Goal: Transaction & Acquisition: Book appointment/travel/reservation

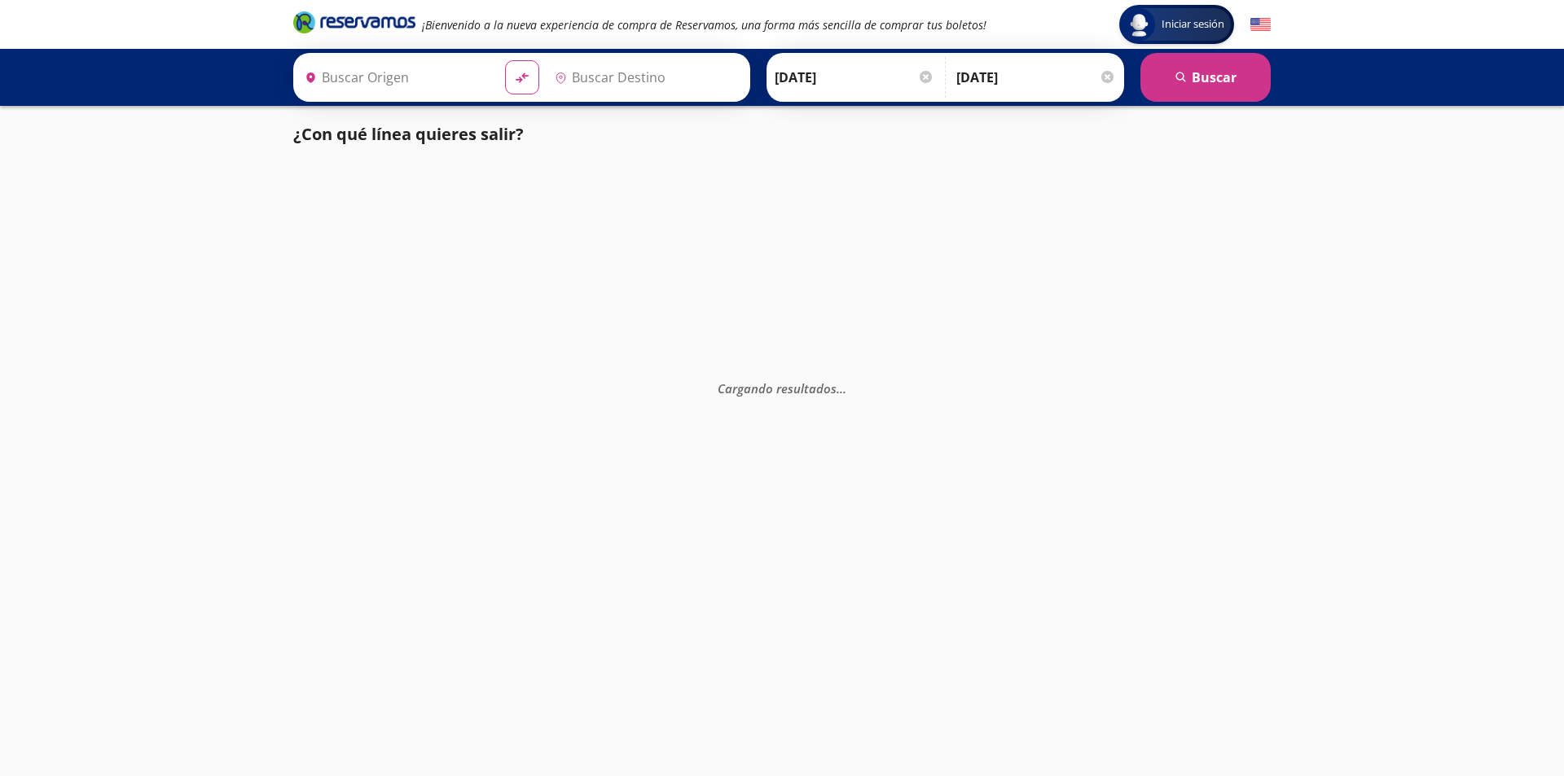
type input "[GEOGRAPHIC_DATA], [GEOGRAPHIC_DATA]"
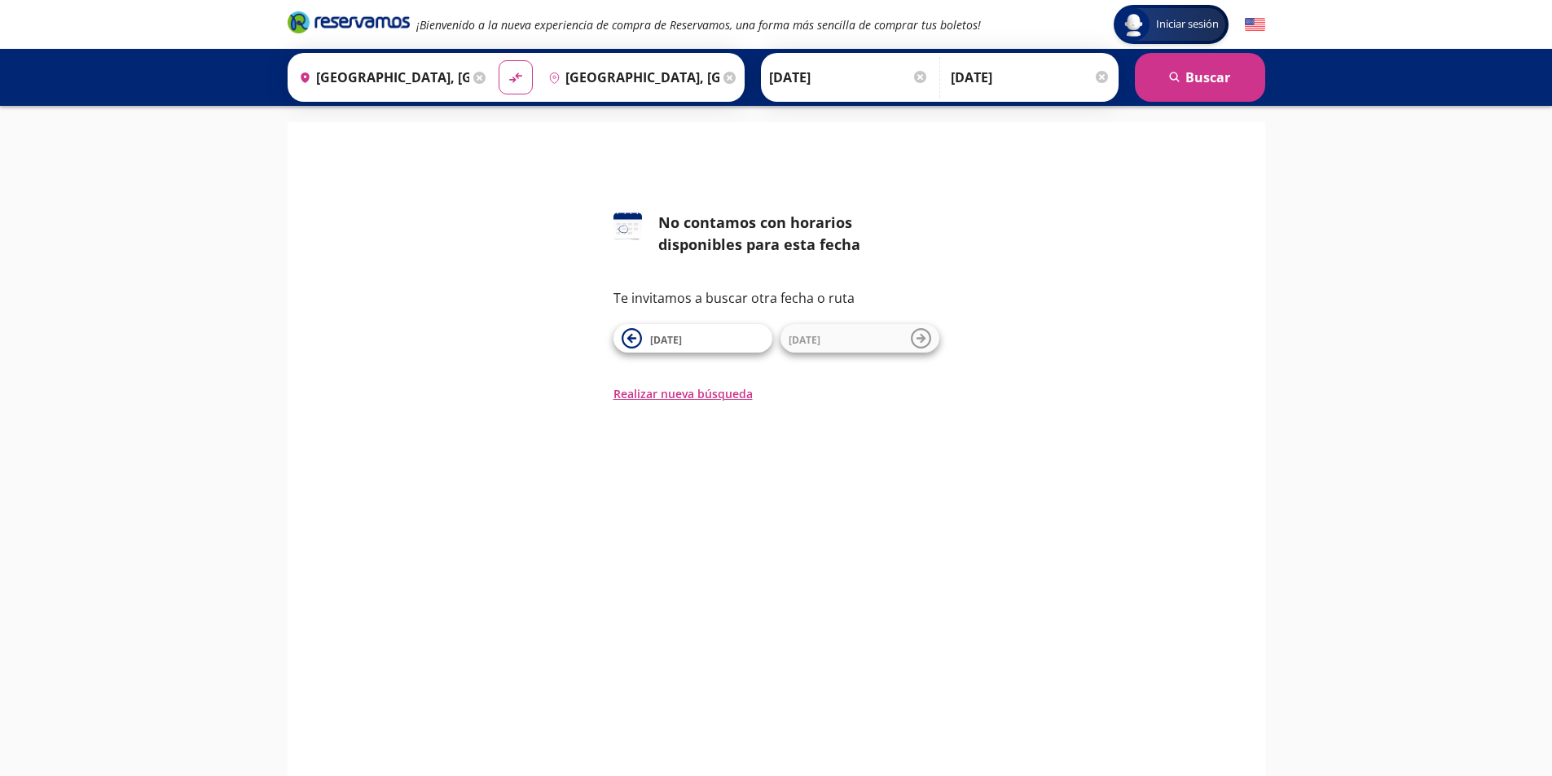
click at [1103, 74] on div at bounding box center [1102, 77] width 12 height 12
click at [1223, 84] on button "search [GEOGRAPHIC_DATA]" at bounding box center [1200, 77] width 130 height 49
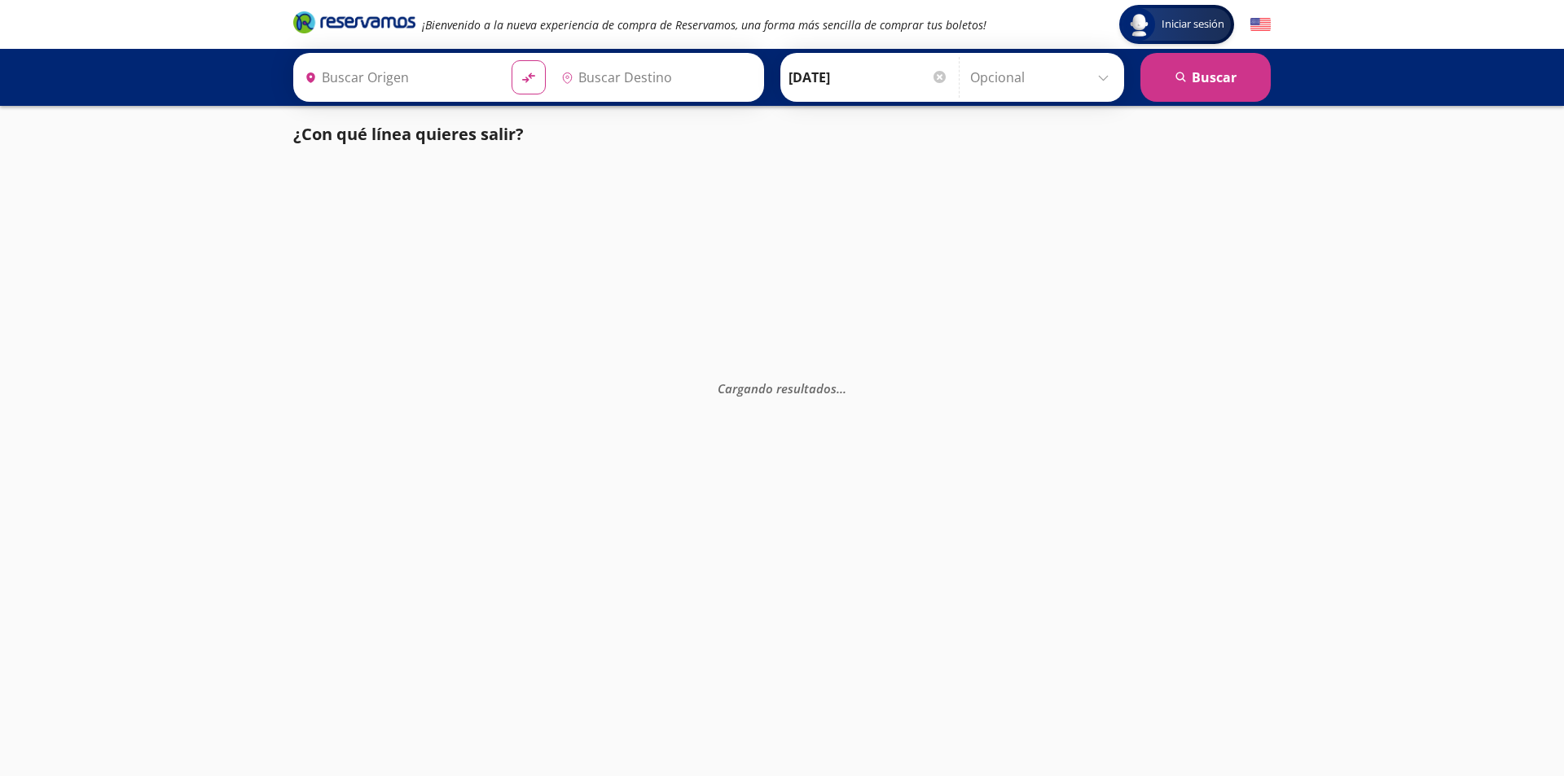
type input "[GEOGRAPHIC_DATA], [GEOGRAPHIC_DATA]"
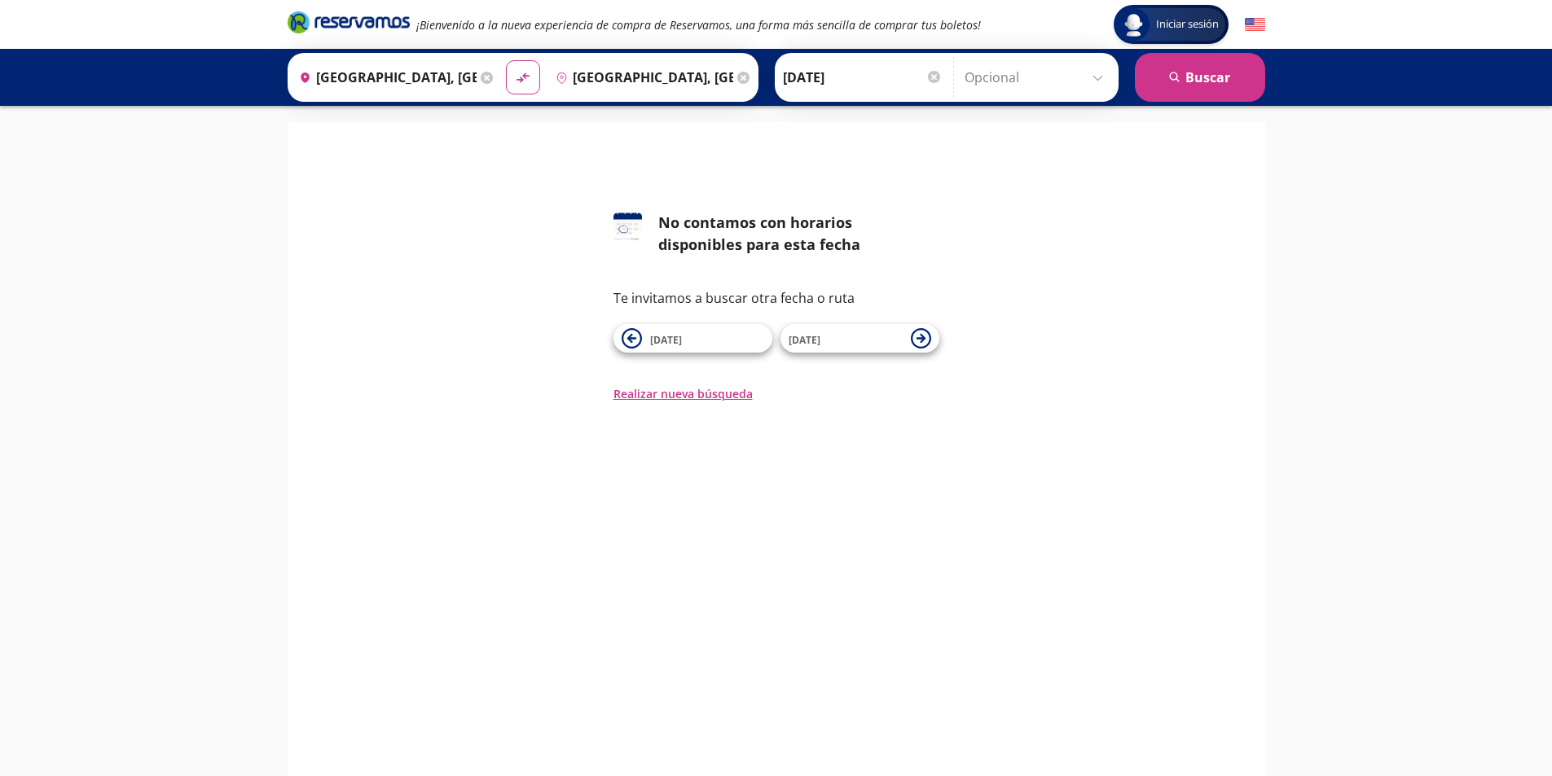
click at [878, 80] on input "[DATE]" at bounding box center [863, 77] width 160 height 41
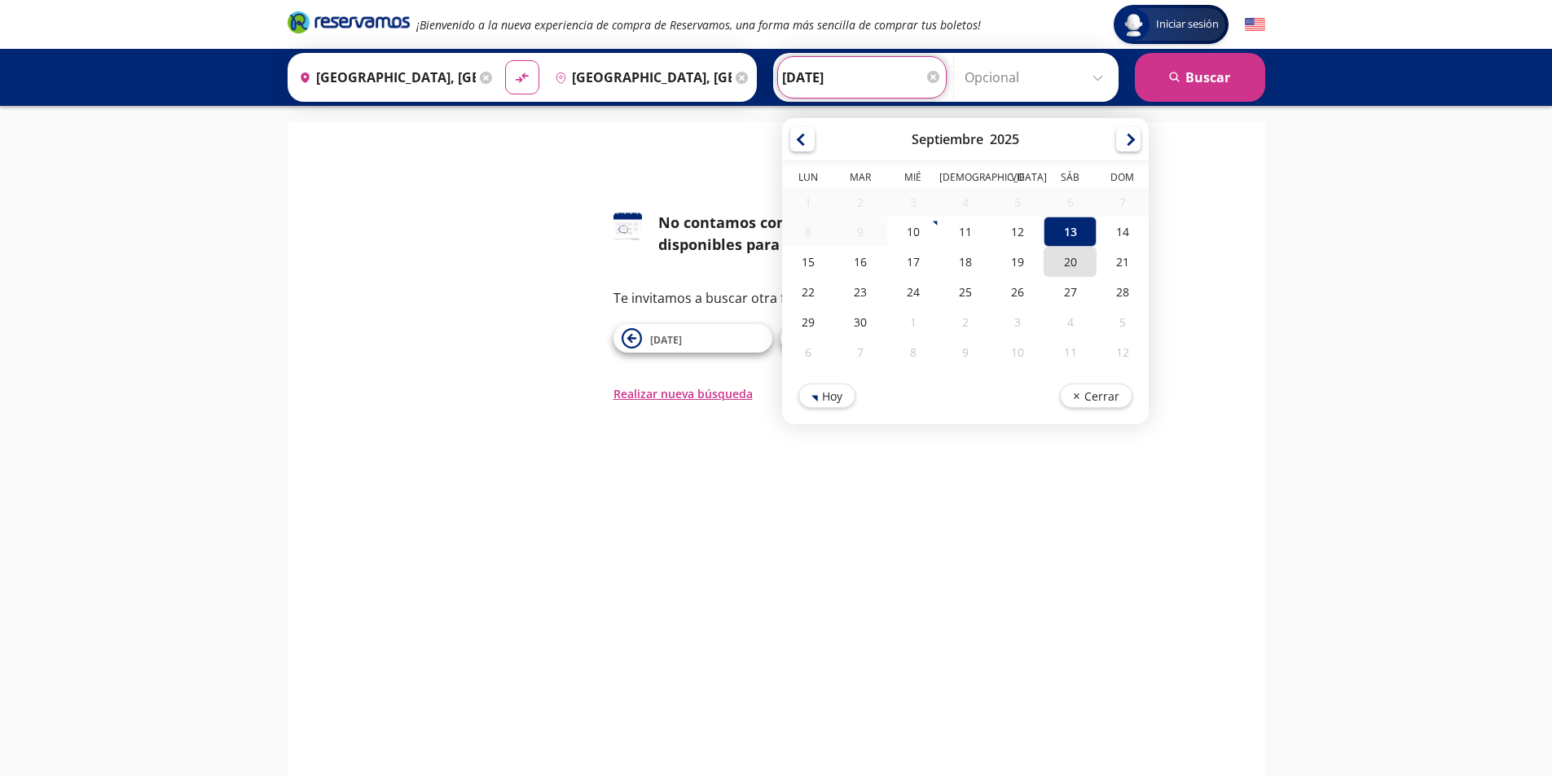
click at [1057, 266] on div "20" at bounding box center [1069, 262] width 52 height 30
type input "[DATE]"
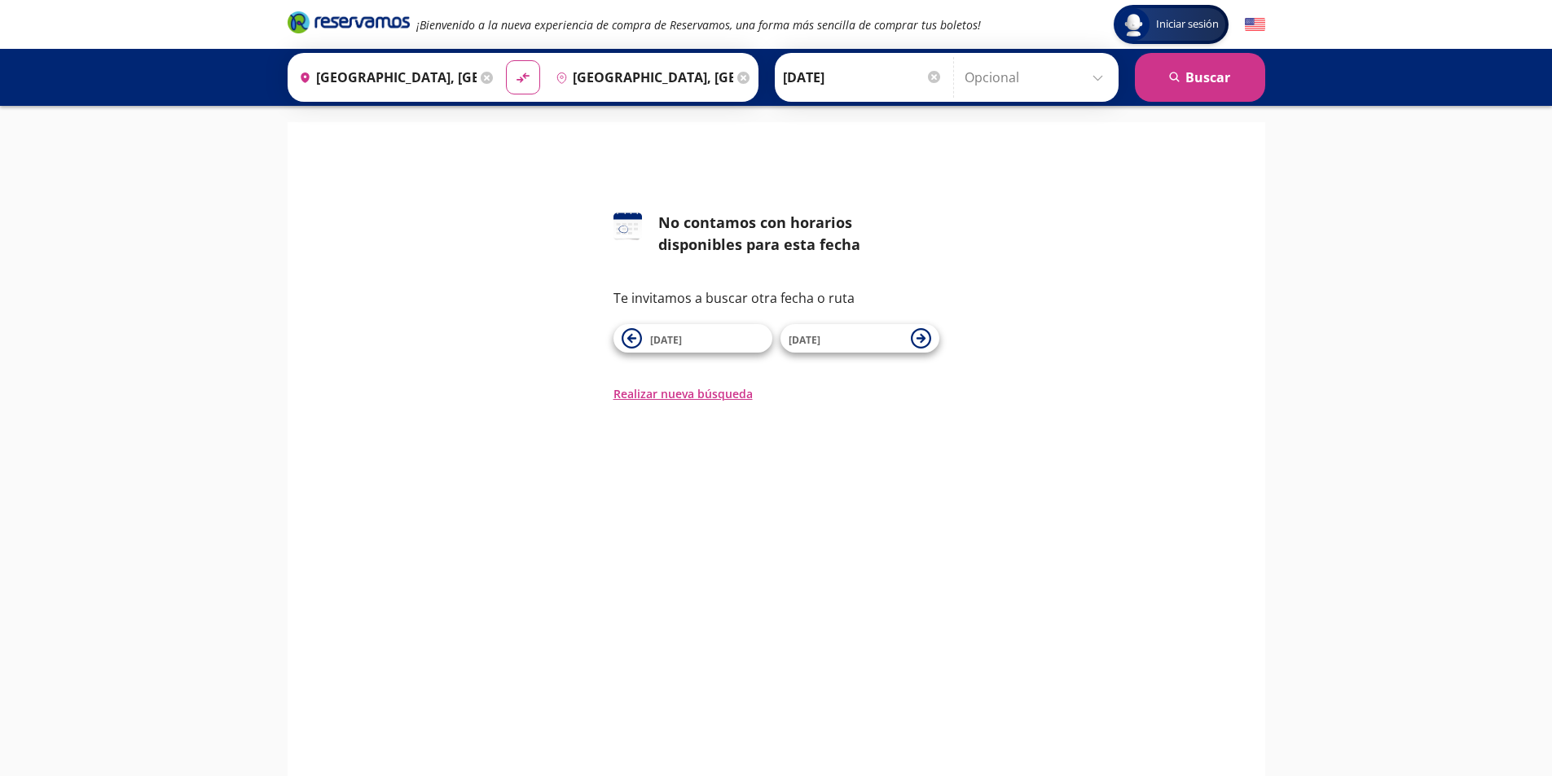
click at [1043, 86] on input "Opcional" at bounding box center [1037, 77] width 146 height 41
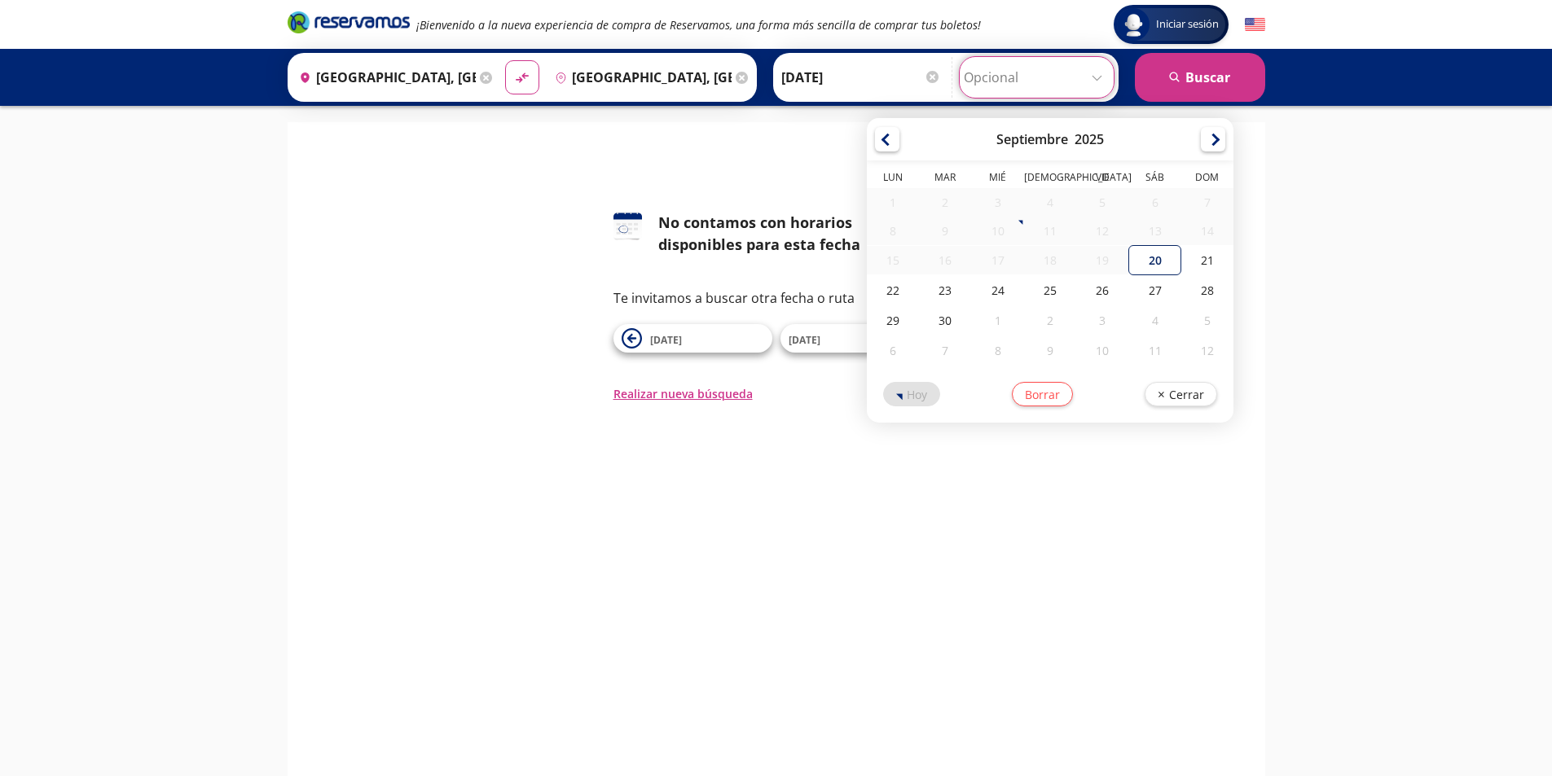
click at [1153, 253] on div "20" at bounding box center [1155, 260] width 52 height 30
type input "[DATE]"
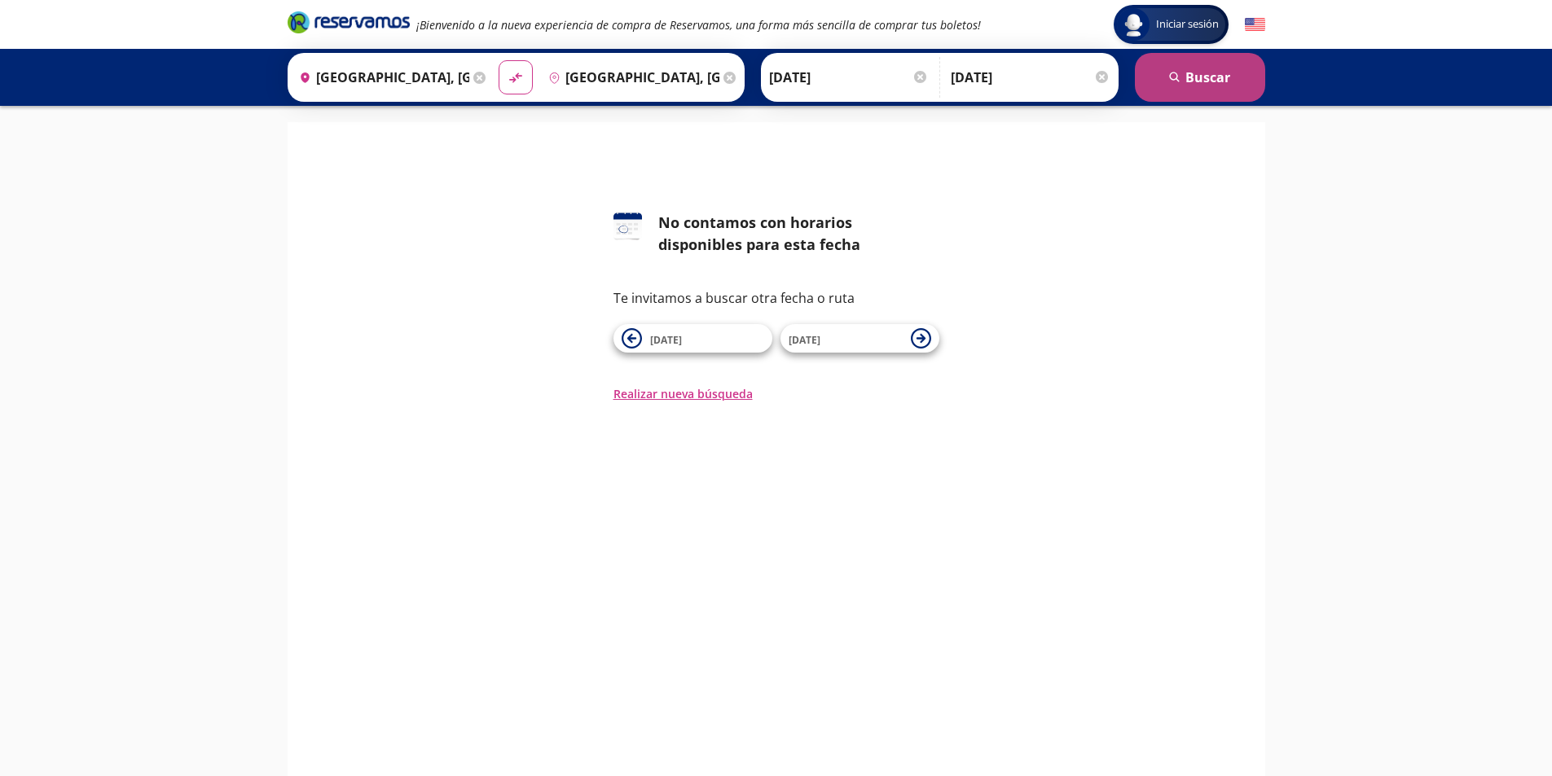
click at [1187, 75] on button "search [GEOGRAPHIC_DATA]" at bounding box center [1200, 77] width 130 height 49
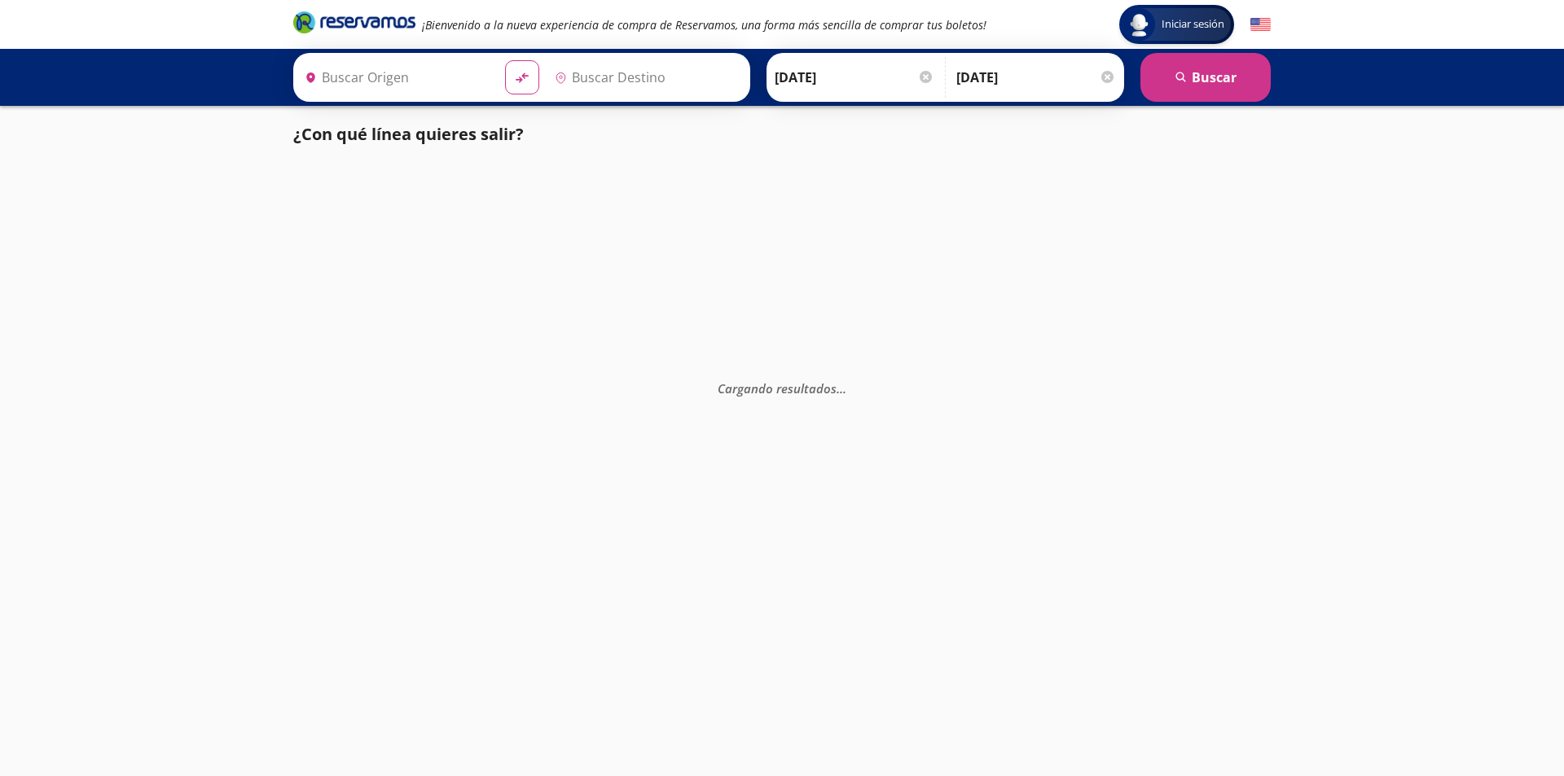
type input "[GEOGRAPHIC_DATA], [GEOGRAPHIC_DATA]"
